Goal: Task Accomplishment & Management: Manage account settings

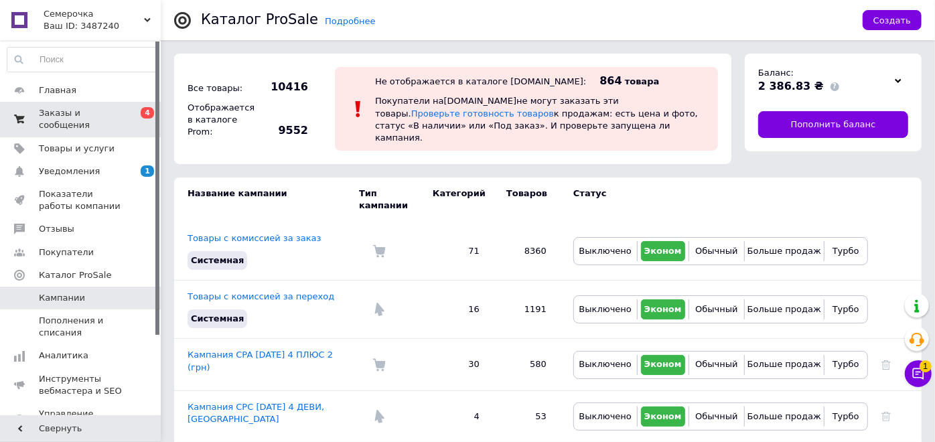
click at [82, 110] on span "Заказы и сообщения" at bounding box center [81, 119] width 85 height 24
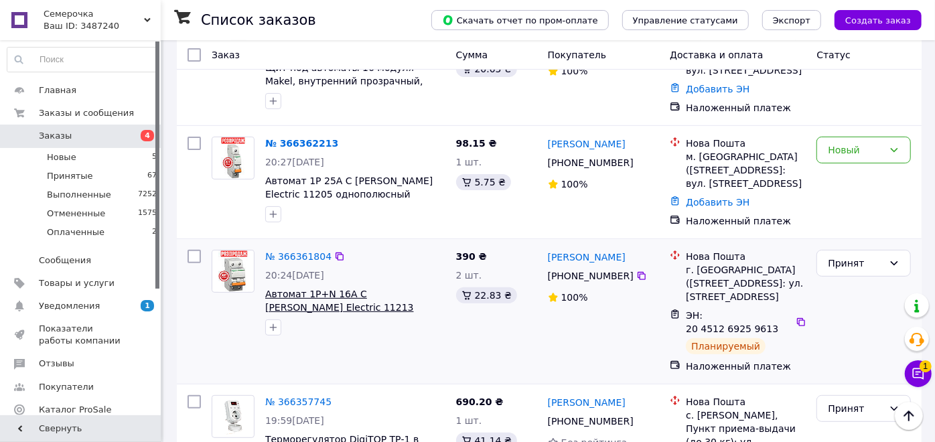
scroll to position [149, 0]
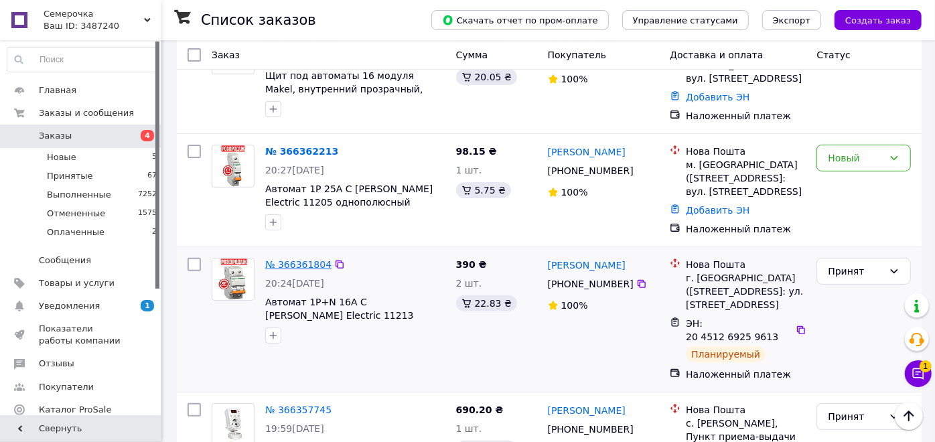
click at [293, 267] on link "№ 366361804" at bounding box center [298, 264] width 66 height 11
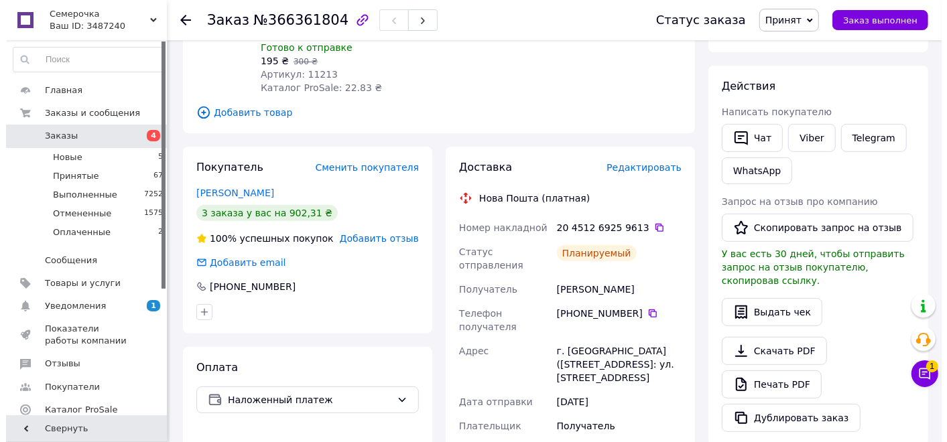
scroll to position [149, 0]
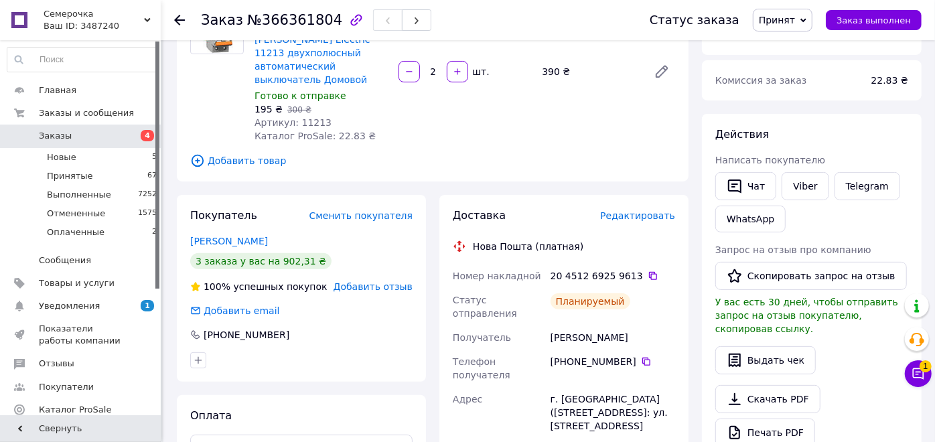
click at [651, 210] on span "Редактировать" at bounding box center [637, 215] width 75 height 11
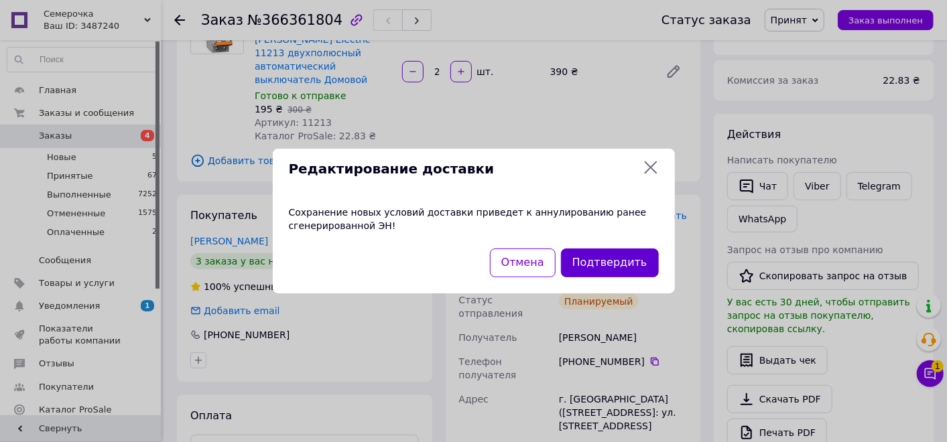
click at [604, 262] on button "Подтвердить" at bounding box center [610, 263] width 98 height 29
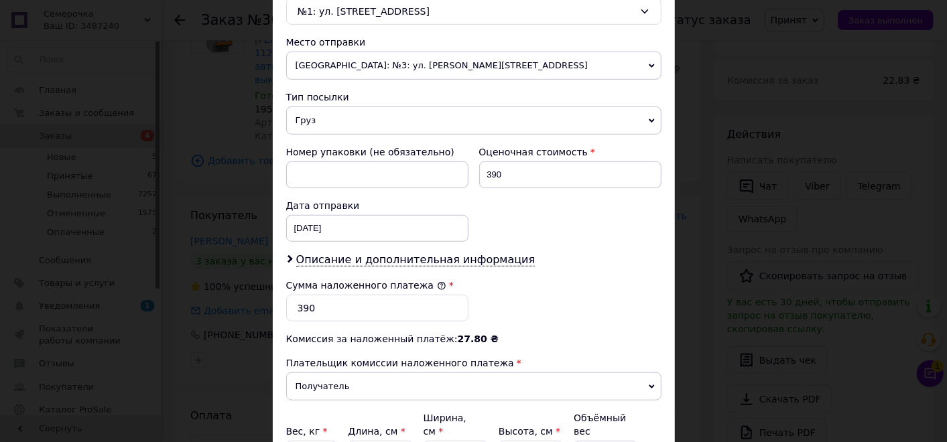
scroll to position [446, 0]
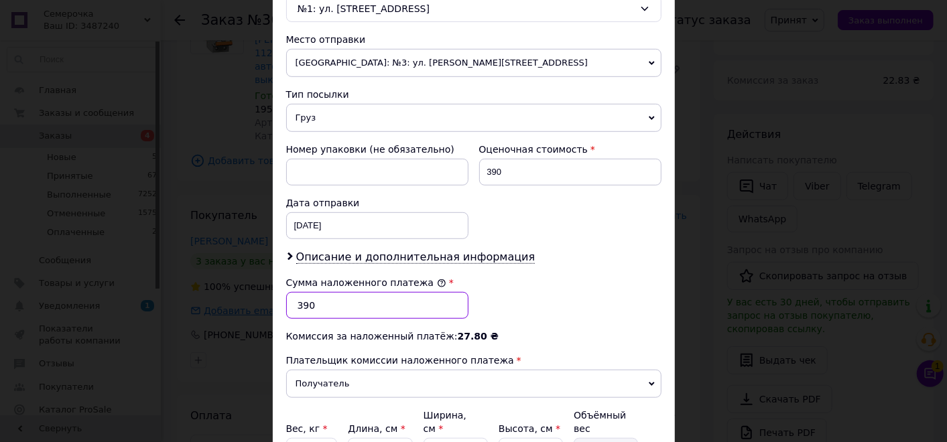
drag, startPoint x: 334, startPoint y: 296, endPoint x: 265, endPoint y: 296, distance: 69.0
click at [266, 296] on div "× Редактирование доставки Способ доставки Нова Пошта (платная) Плательщик Получ…" at bounding box center [473, 221] width 947 height 442
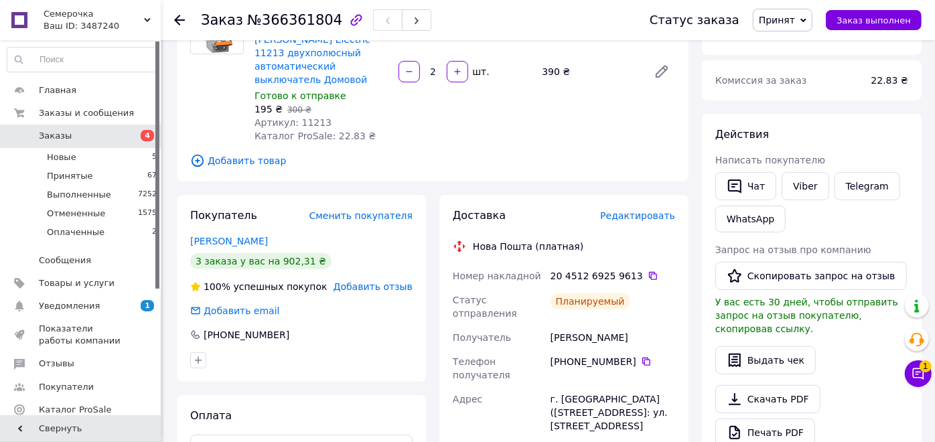
click at [660, 210] on span "Редактировать" at bounding box center [637, 215] width 75 height 11
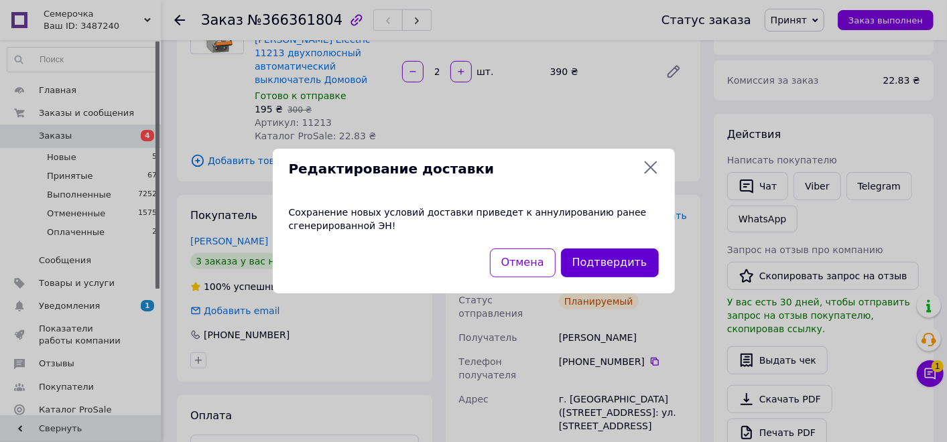
click at [584, 262] on button "Подтвердить" at bounding box center [610, 263] width 98 height 29
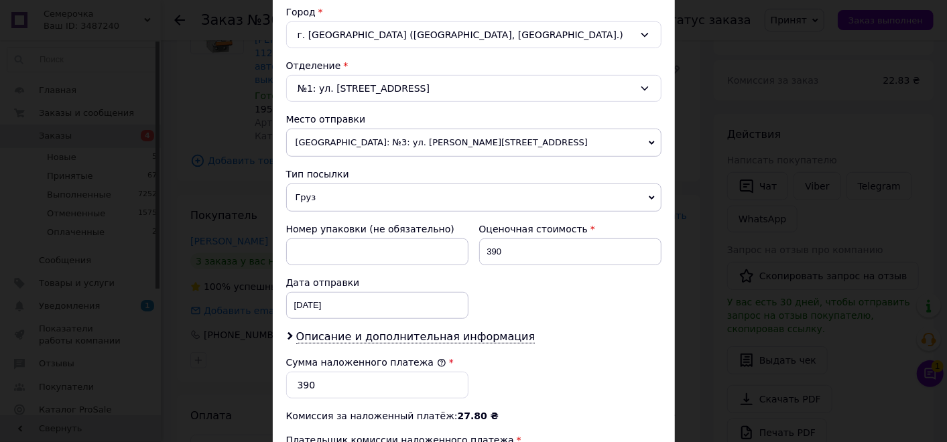
scroll to position [372, 0]
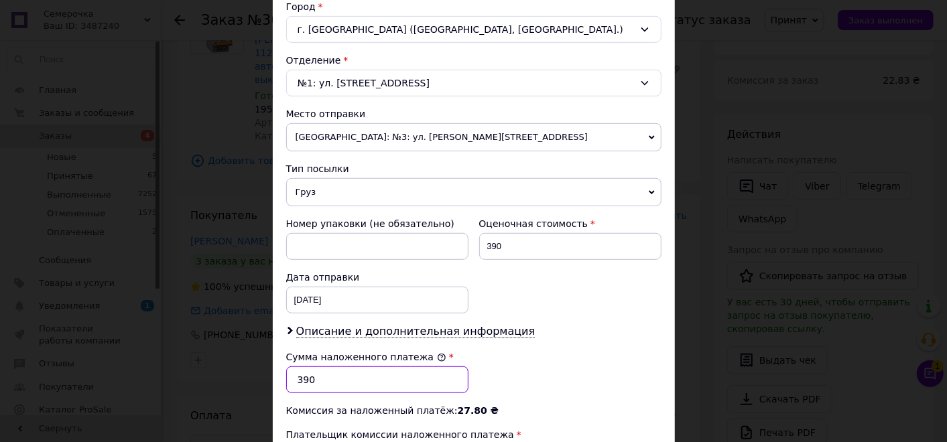
drag, startPoint x: 311, startPoint y: 375, endPoint x: 285, endPoint y: 368, distance: 27.1
click at [286, 368] on input "390" at bounding box center [377, 379] width 182 height 27
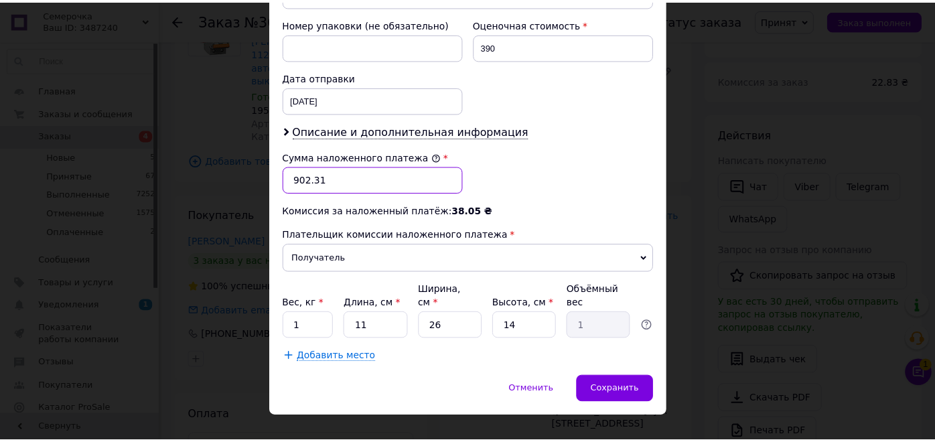
scroll to position [574, 0]
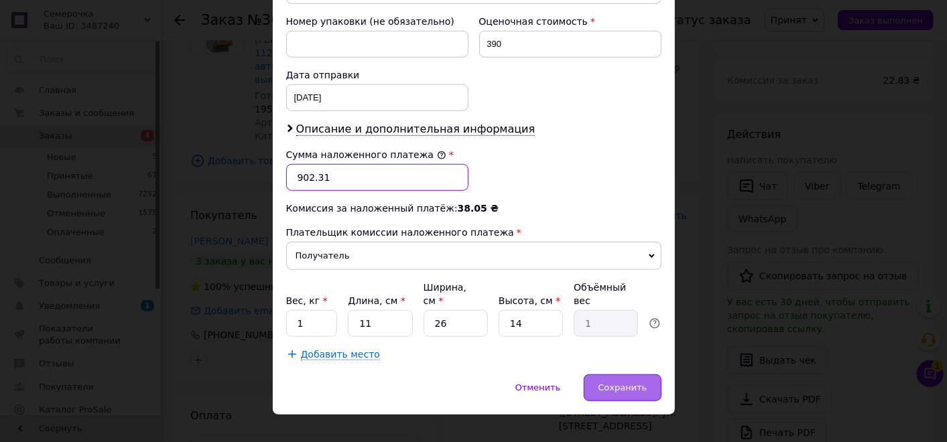
type input "902.31"
click at [647, 379] on div "Сохранить" at bounding box center [622, 388] width 77 height 27
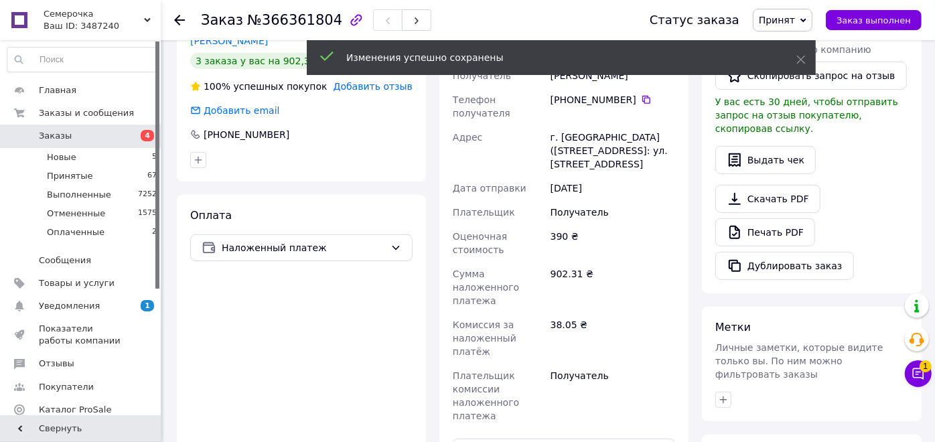
scroll to position [521, 0]
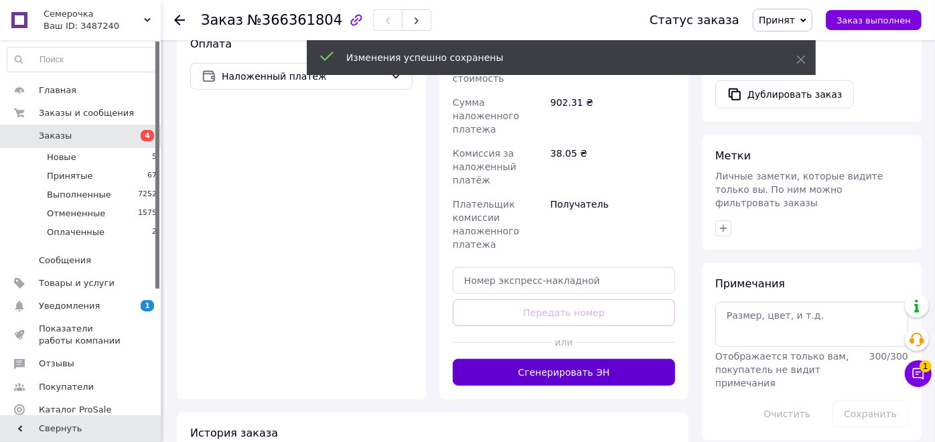
click at [574, 359] on button "Сгенерировать ЭН" at bounding box center [564, 372] width 222 height 27
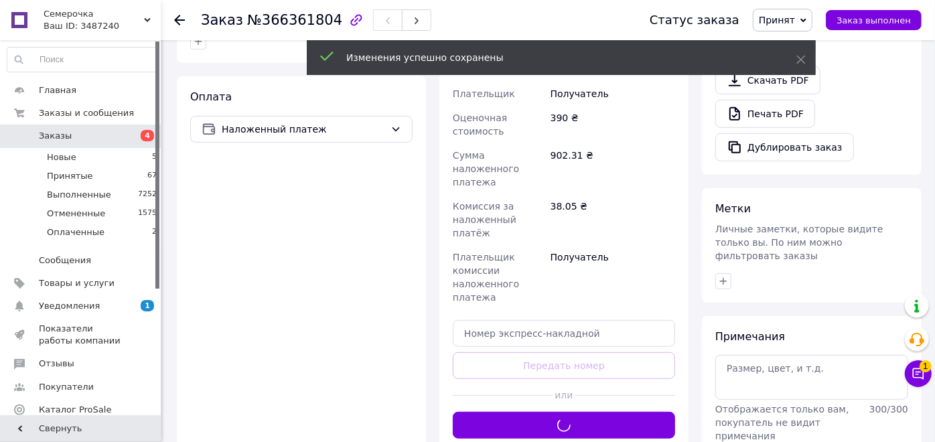
scroll to position [372, 0]
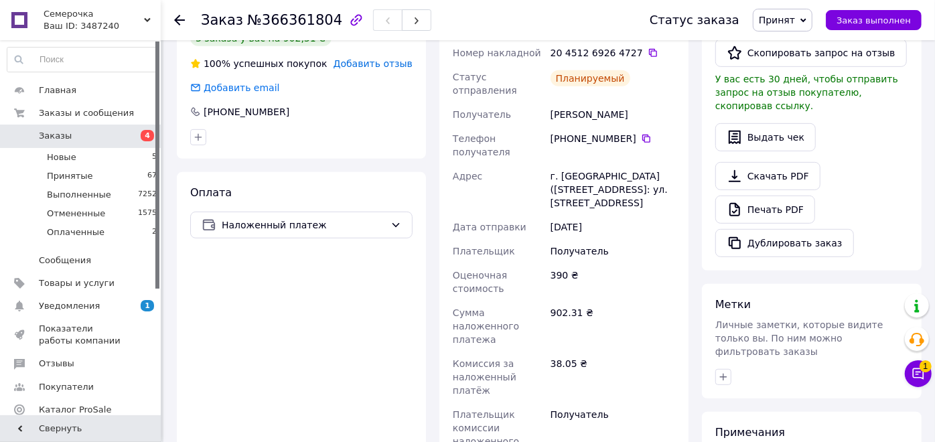
click at [95, 141] on span "Заказы" at bounding box center [81, 136] width 85 height 12
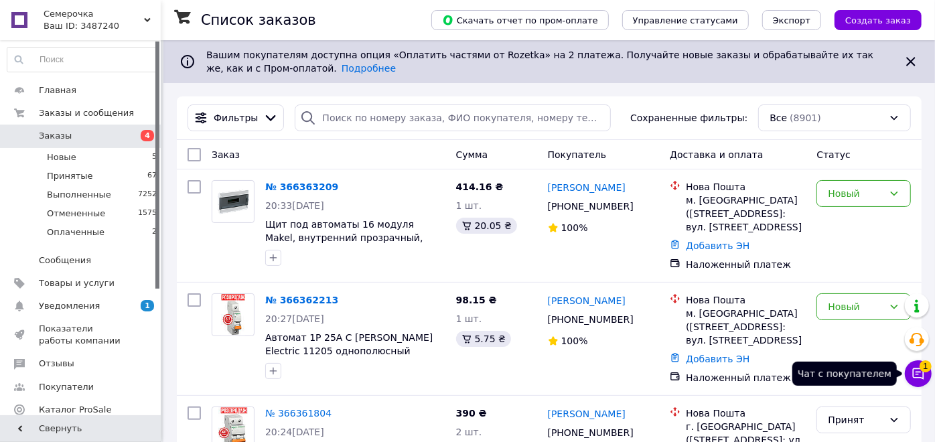
click at [921, 381] on button "Чат с покупателем 1" at bounding box center [918, 373] width 27 height 27
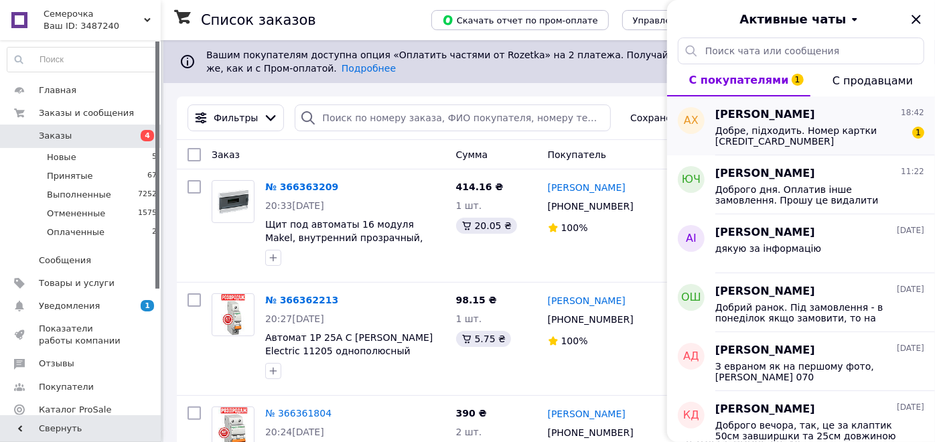
click at [844, 147] on div "Антон Хльоба 18:42 Добре, підходить. Номер картки 5168745154271149 Хльоба А.А. 1" at bounding box center [826, 125] width 220 height 59
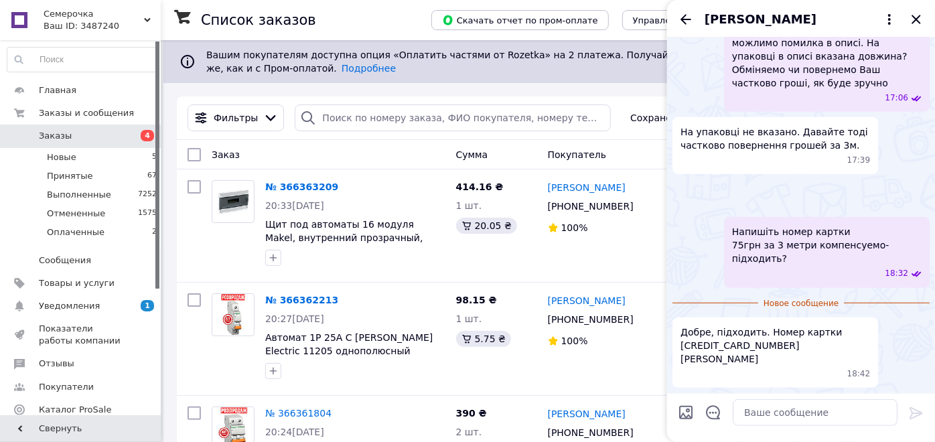
scroll to position [656, 0]
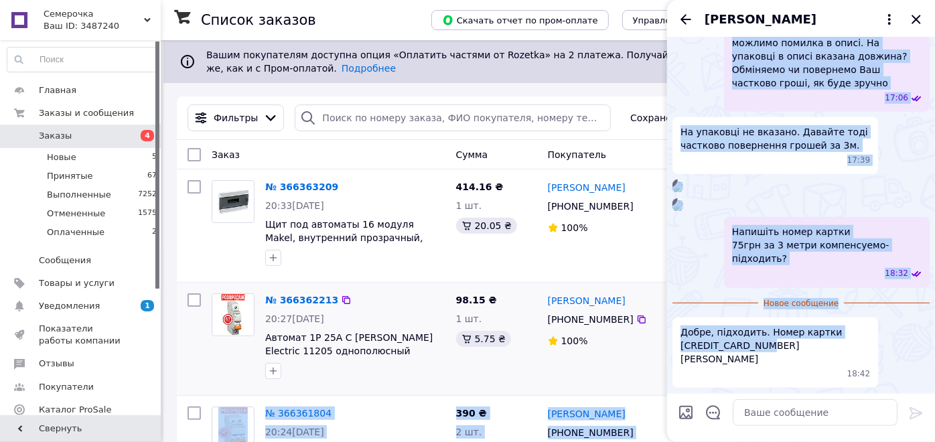
drag, startPoint x: 761, startPoint y: 362, endPoint x: 665, endPoint y: 365, distance: 95.9
click at [710, 360] on span "Добре, підходить. Номер картки 5168745154271149 Хльоба А.А." at bounding box center [776, 346] width 190 height 40
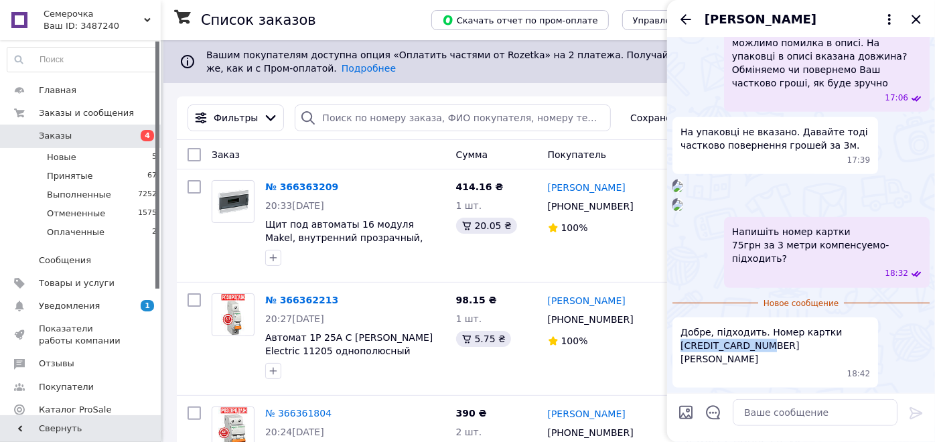
drag, startPoint x: 760, startPoint y: 358, endPoint x: 677, endPoint y: 358, distance: 82.4
click at [677, 358] on div "Добре, підходить. Номер картки 5168745154271149 Хльоба А.А. 18:42" at bounding box center [776, 353] width 206 height 70
copy span "5168745154271149"
click at [793, 417] on textarea at bounding box center [815, 412] width 165 height 27
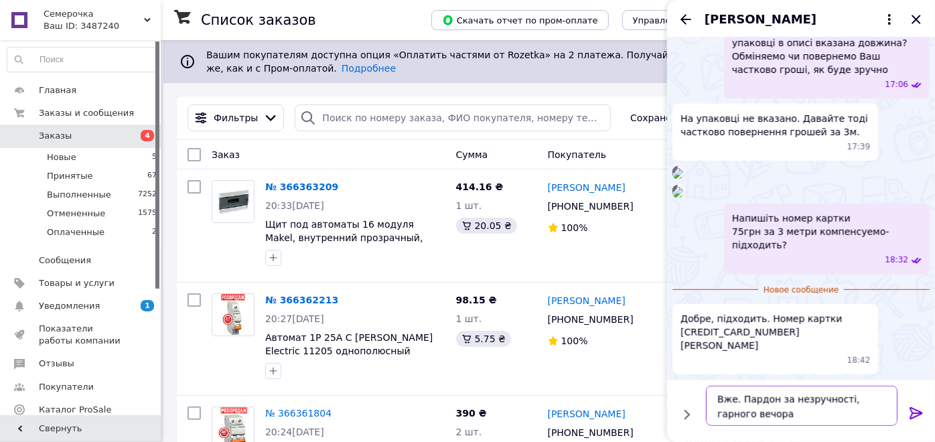
type textarea "Вже. Пардон за незручностi, гарного вечора!"
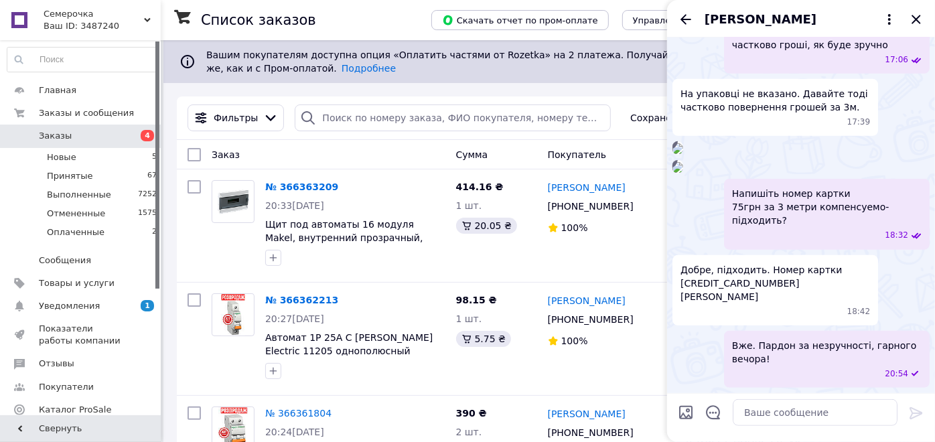
click at [920, 10] on div "Антон Хльоба" at bounding box center [801, 19] width 268 height 38
click at [913, 13] on icon "Закрыть" at bounding box center [917, 19] width 16 height 16
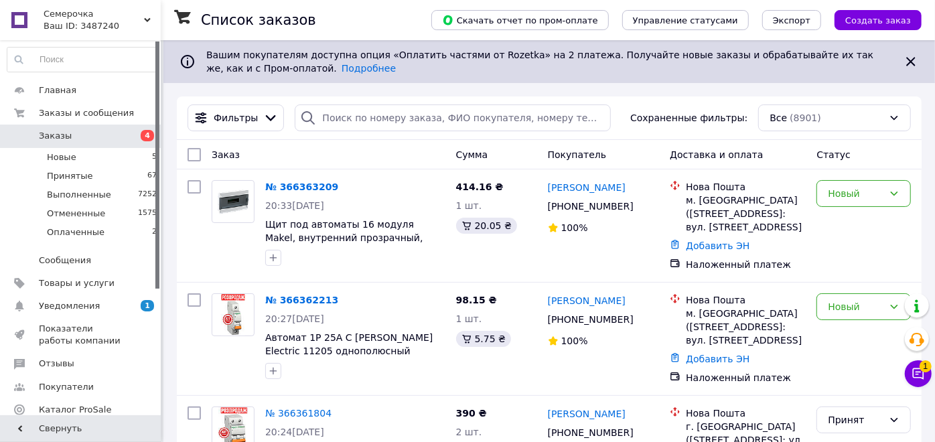
click at [108, 139] on span "Заказы" at bounding box center [81, 136] width 85 height 12
click at [311, 190] on link "№ 366363209" at bounding box center [301, 187] width 73 height 11
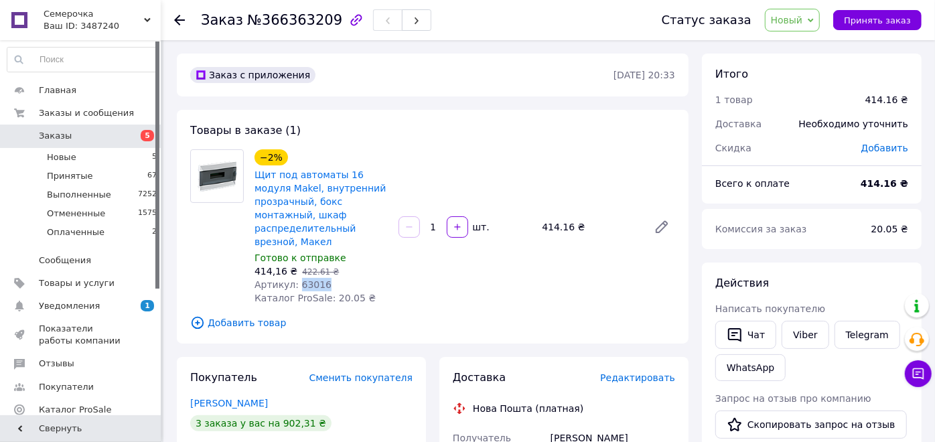
drag, startPoint x: 352, startPoint y: 289, endPoint x: 294, endPoint y: 285, distance: 57.8
click at [294, 285] on div "Артикул: 63016" at bounding box center [321, 284] width 133 height 13
copy span "63016"
click at [92, 138] on span "Заказы" at bounding box center [81, 136] width 85 height 12
